Goal: Communication & Community: Answer question/provide support

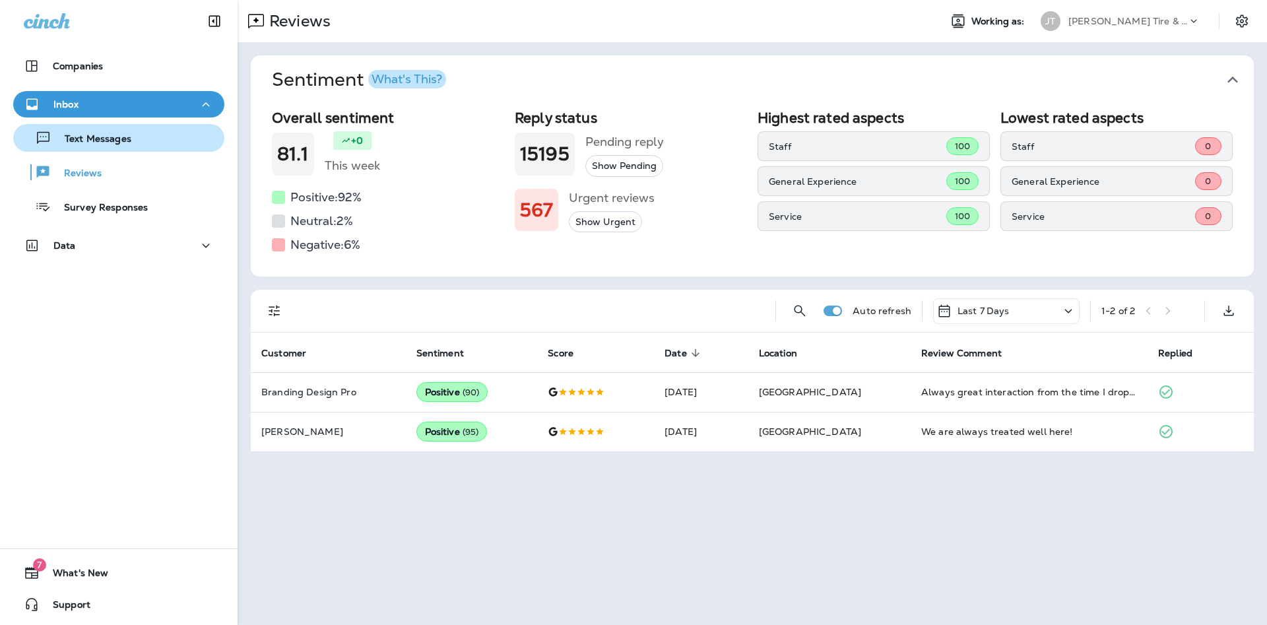
click at [100, 135] on p "Text Messages" at bounding box center [91, 139] width 80 height 13
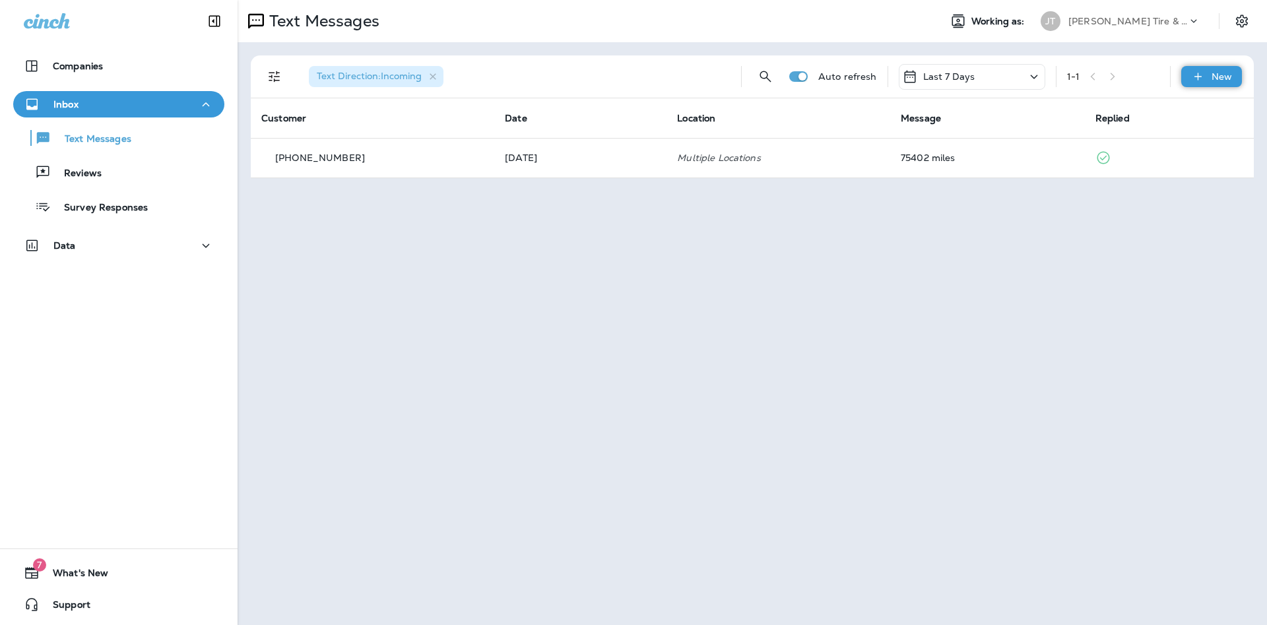
click at [1218, 73] on p "New" at bounding box center [1221, 76] width 20 height 11
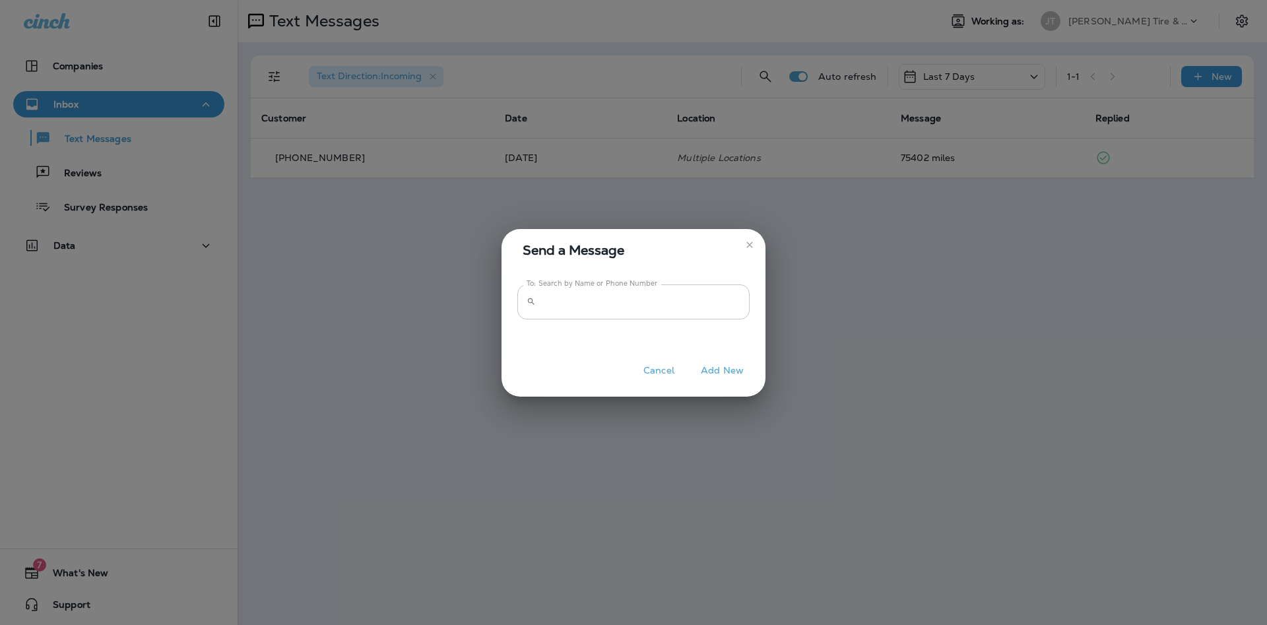
click at [576, 311] on input "To: Search by Name or Phone Number" at bounding box center [645, 301] width 208 height 35
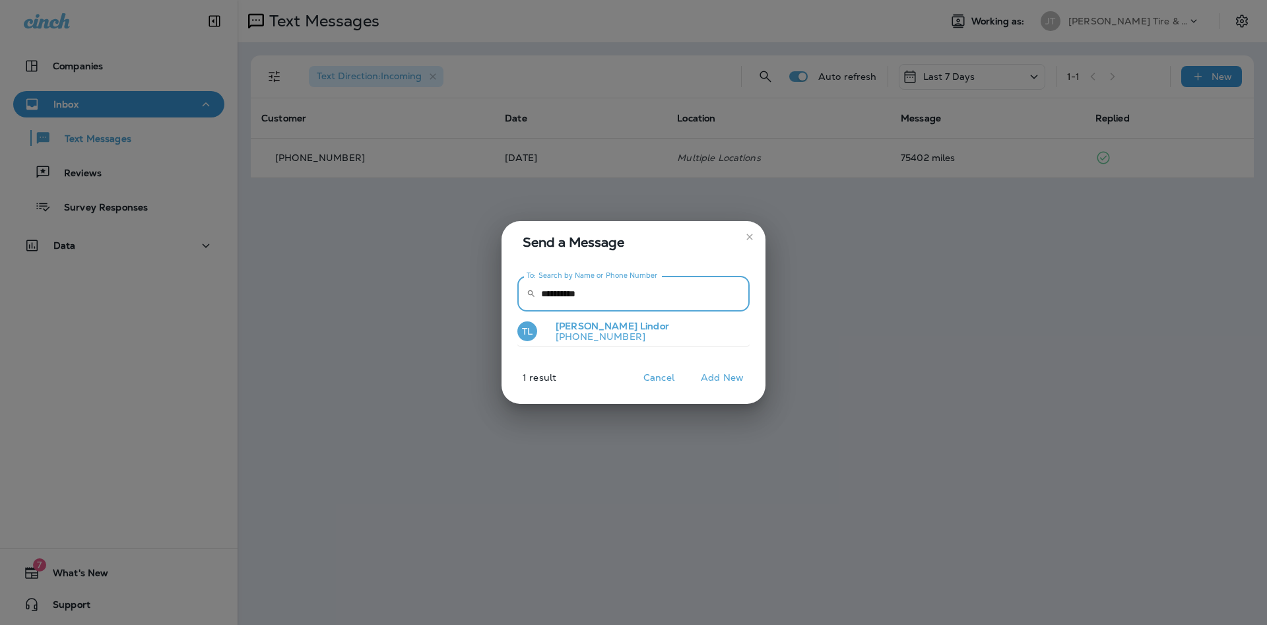
type input "**********"
click at [640, 329] on span "Lindor" at bounding box center [654, 326] width 29 height 12
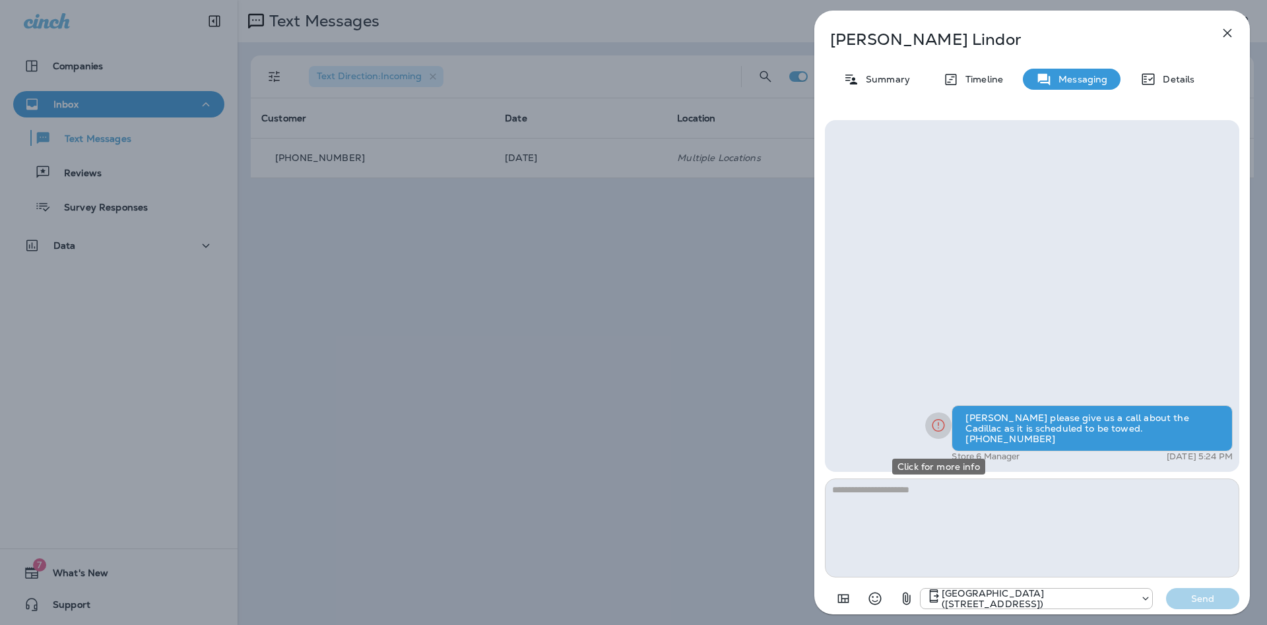
click at [937, 433] on icon "Click for more info" at bounding box center [938, 425] width 16 height 16
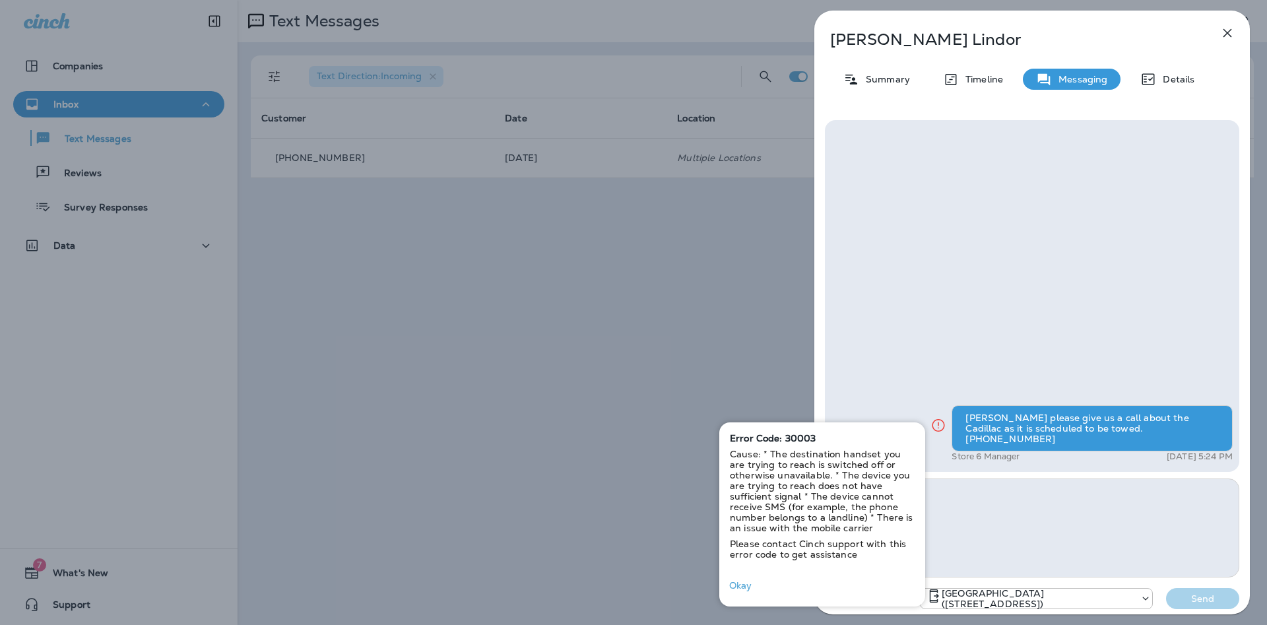
click at [1229, 35] on icon "button" at bounding box center [1227, 33] width 9 height 9
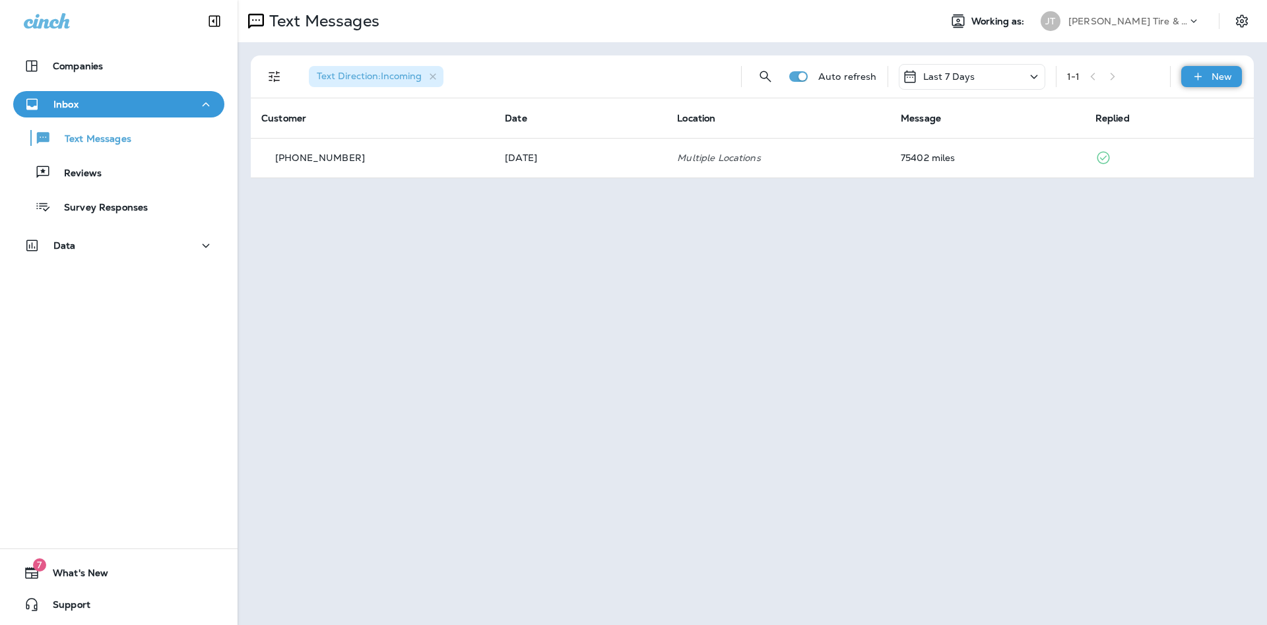
click at [1199, 73] on icon at bounding box center [1198, 76] width 14 height 13
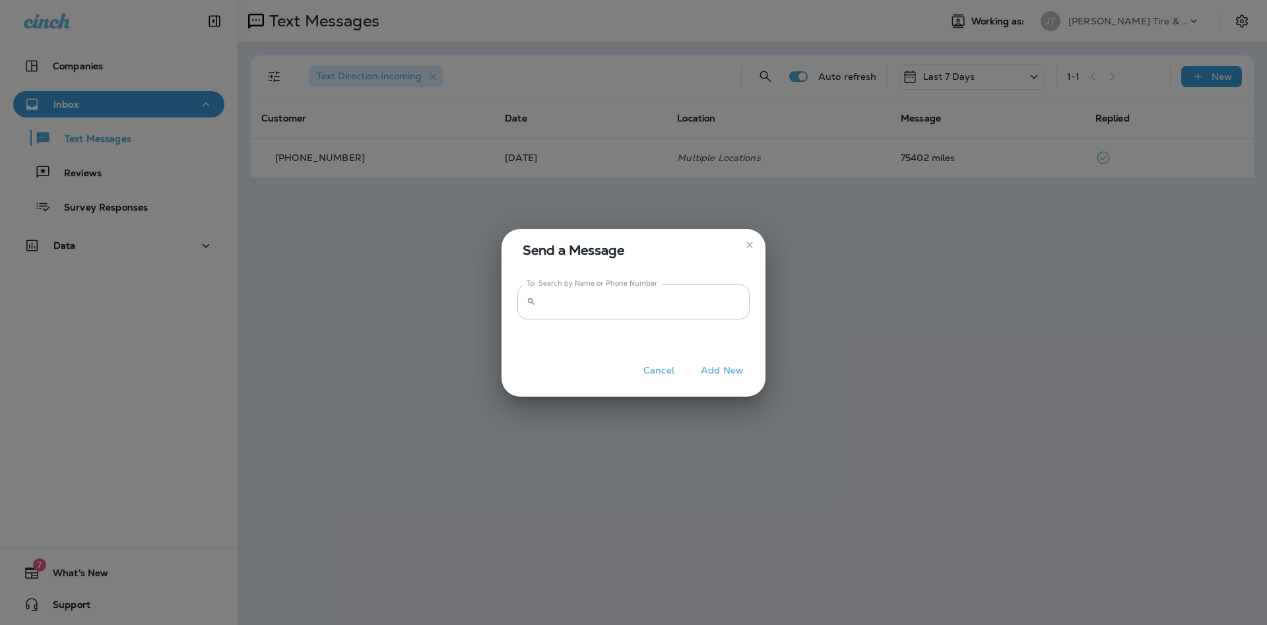
click at [589, 307] on input "To: Search by Name or Phone Number" at bounding box center [645, 301] width 208 height 35
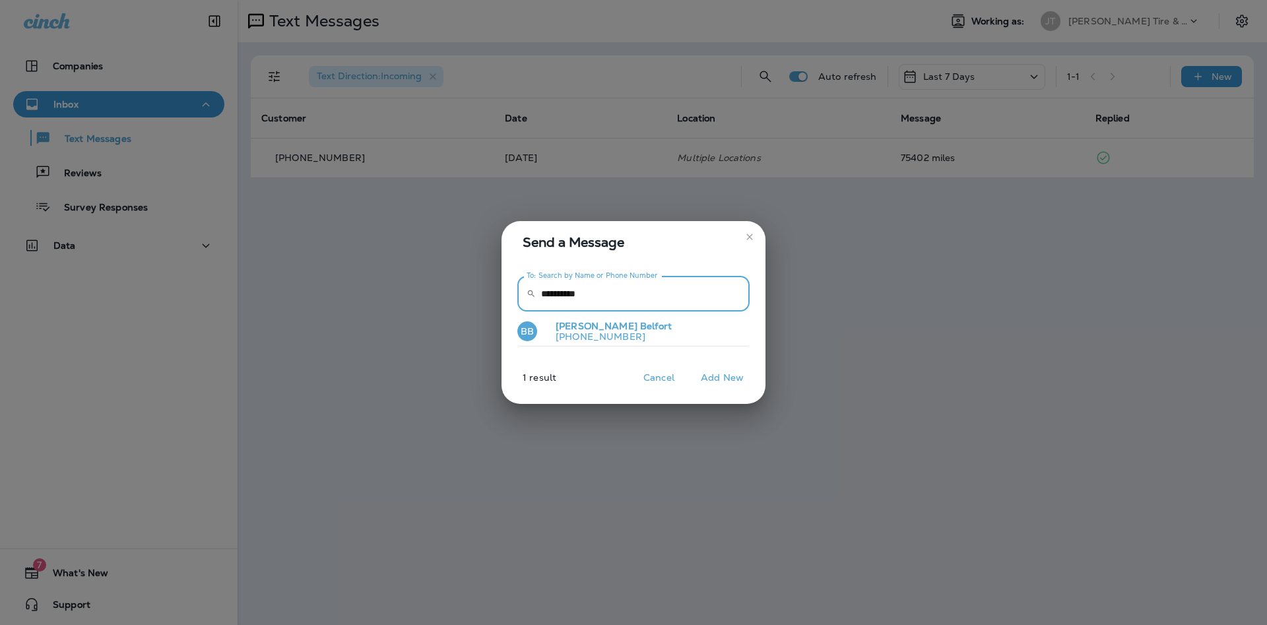
type input "**********"
click at [613, 336] on p "[PHONE_NUMBER]" at bounding box center [608, 336] width 127 height 11
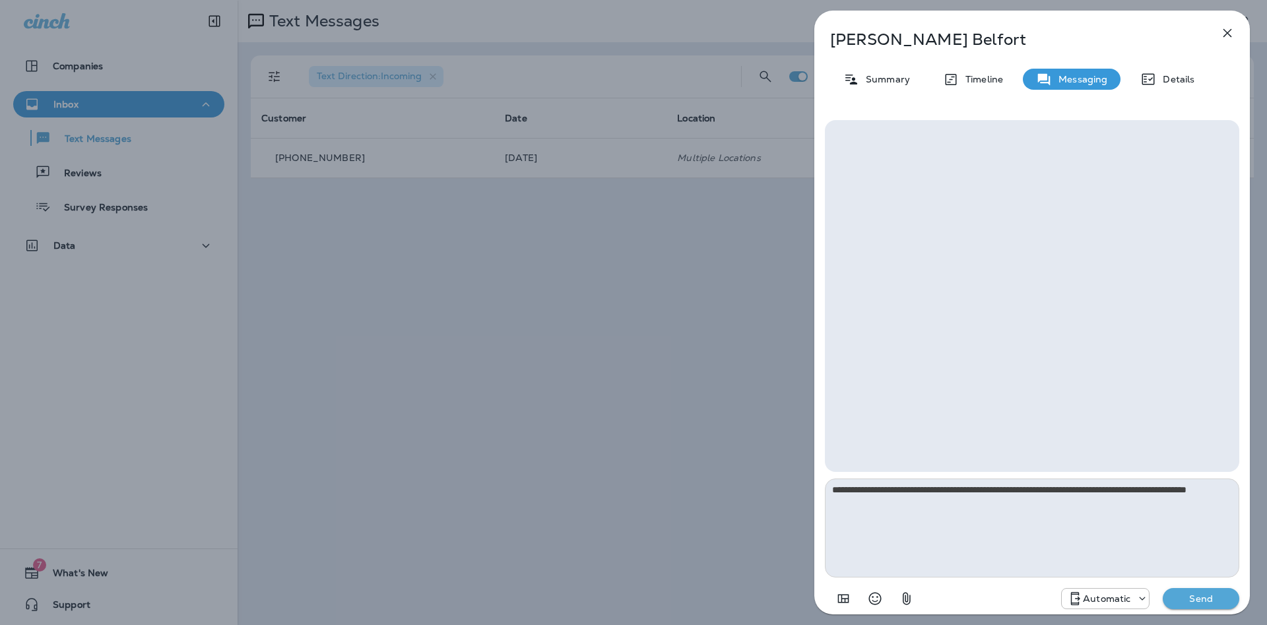
type textarea "**********"
click at [1131, 606] on div "Automatic" at bounding box center [1105, 598] width 88 height 21
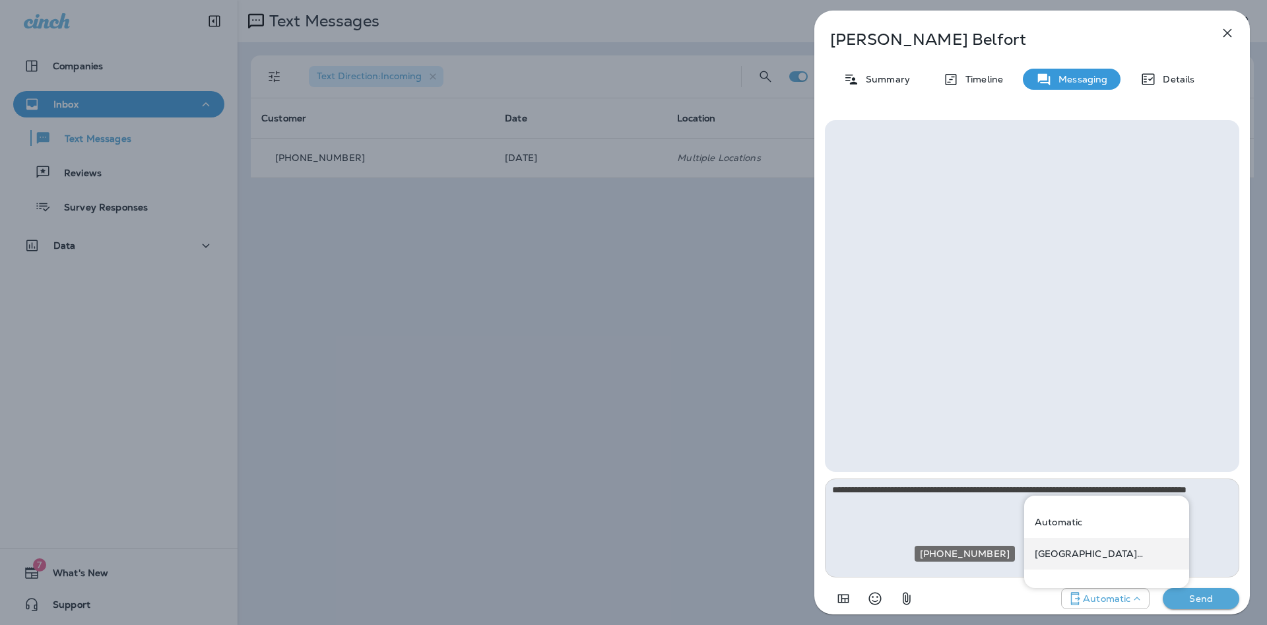
click at [1130, 559] on div "[GEOGRAPHIC_DATA] ([STREET_ADDRESS])" at bounding box center [1106, 554] width 165 height 32
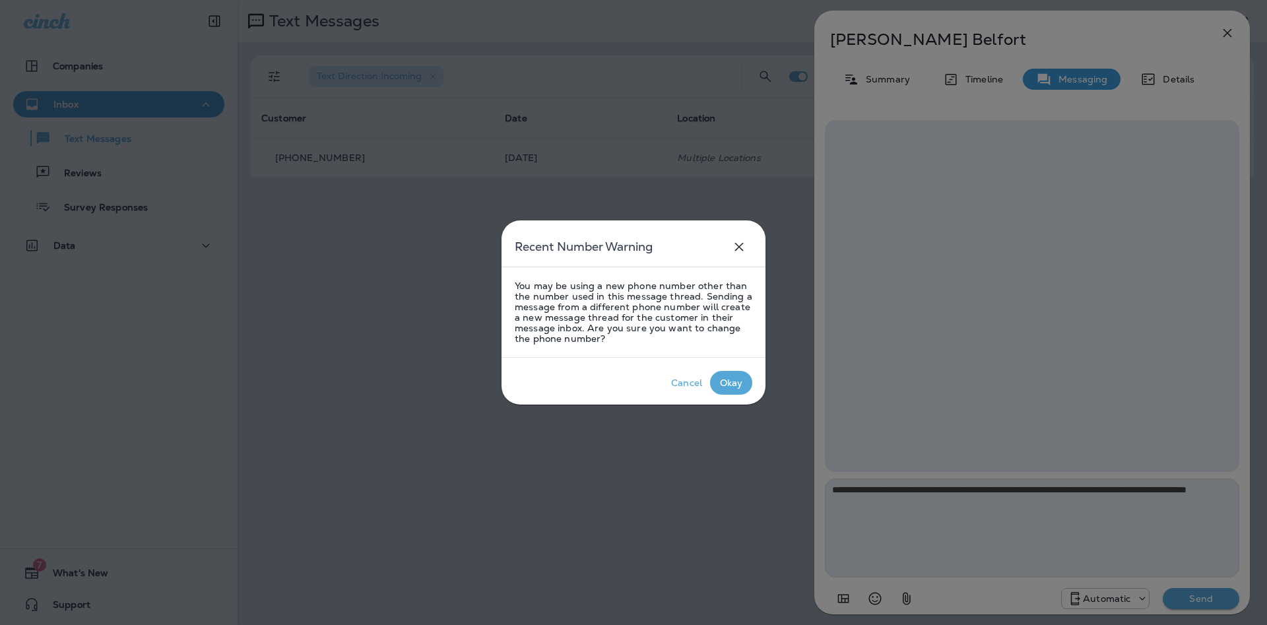
click at [727, 387] on div "Okay" at bounding box center [731, 382] width 23 height 11
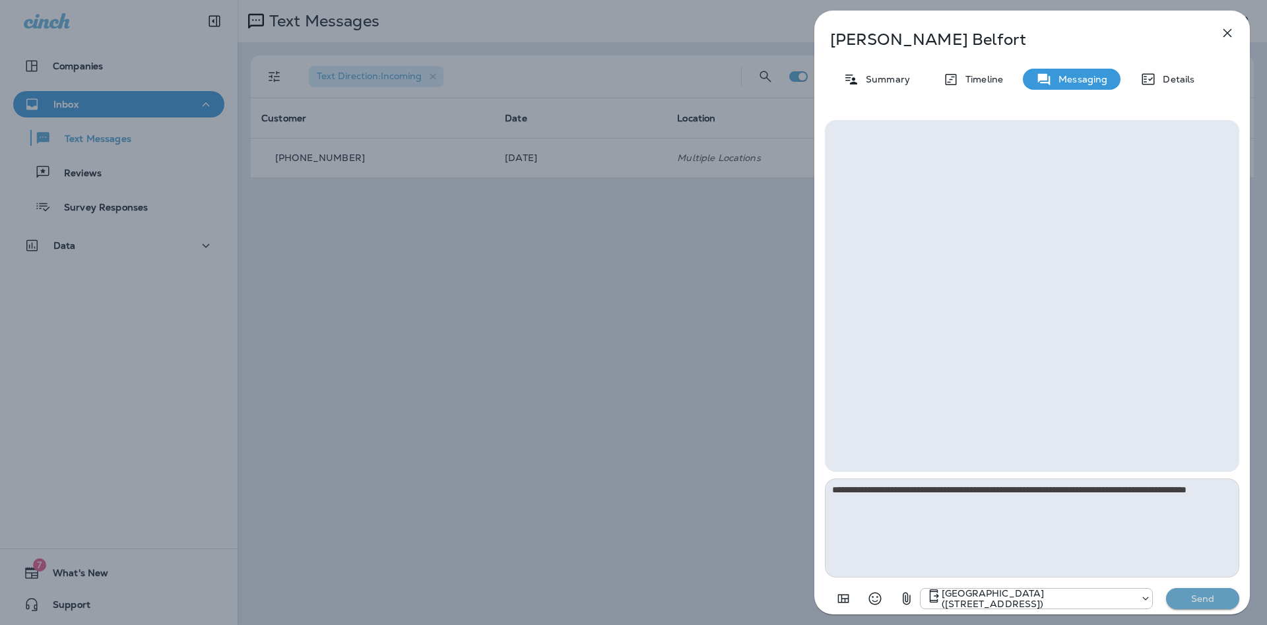
click at [1199, 600] on p "Send" at bounding box center [1202, 598] width 55 height 12
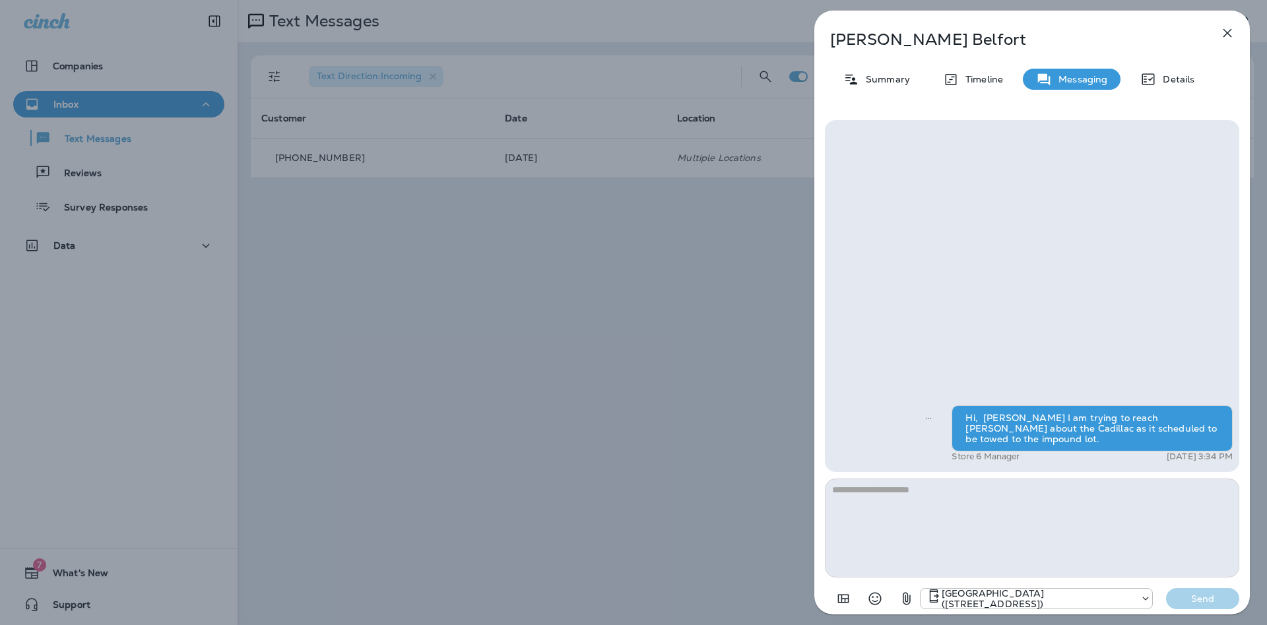
click at [1227, 34] on icon "button" at bounding box center [1227, 33] width 16 height 16
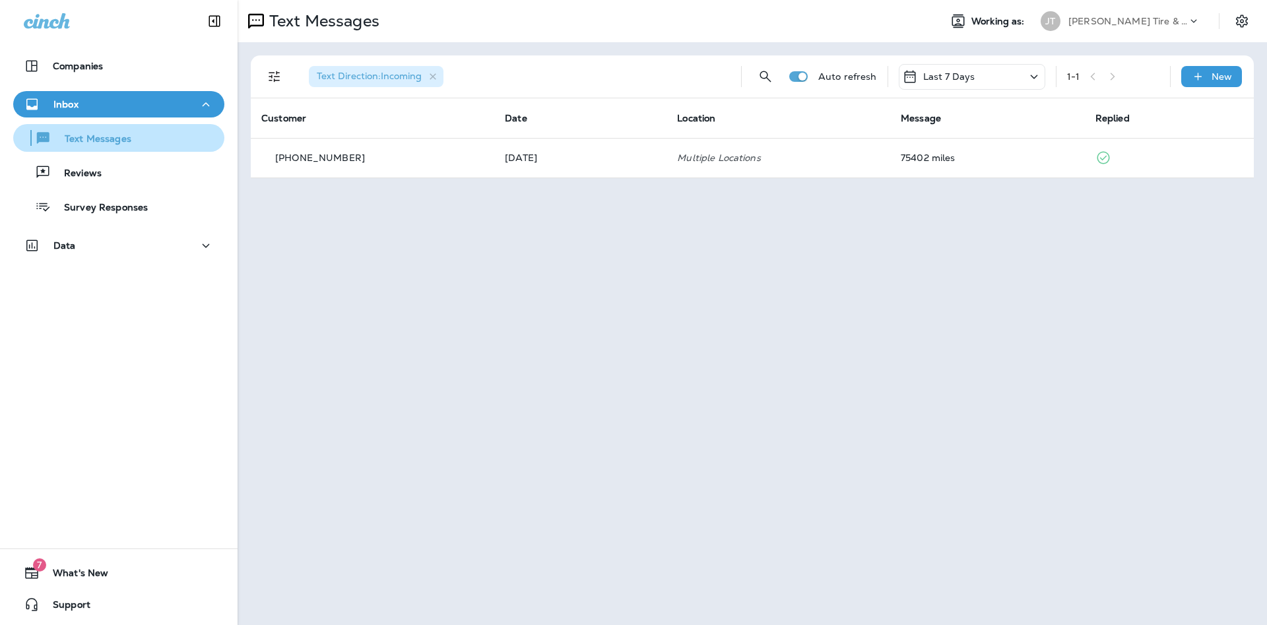
click at [96, 147] on div "Text Messages" at bounding box center [74, 138] width 113 height 20
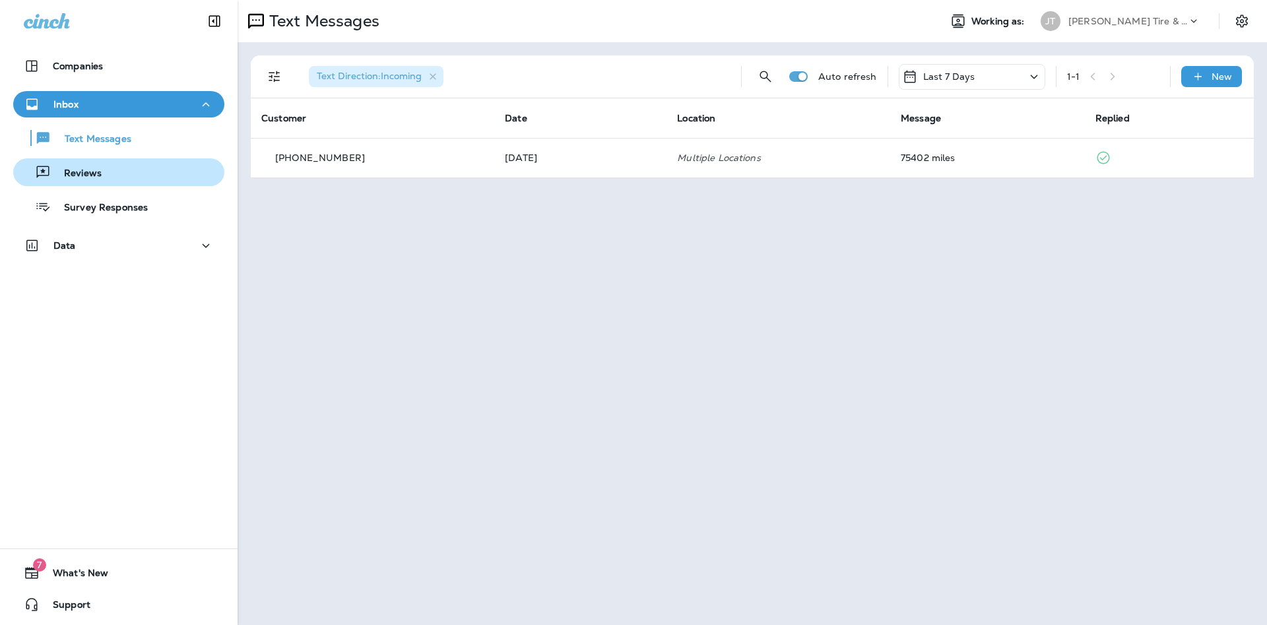
click at [98, 181] on div "Reviews" at bounding box center [59, 172] width 83 height 20
